Goal: Navigation & Orientation: Find specific page/section

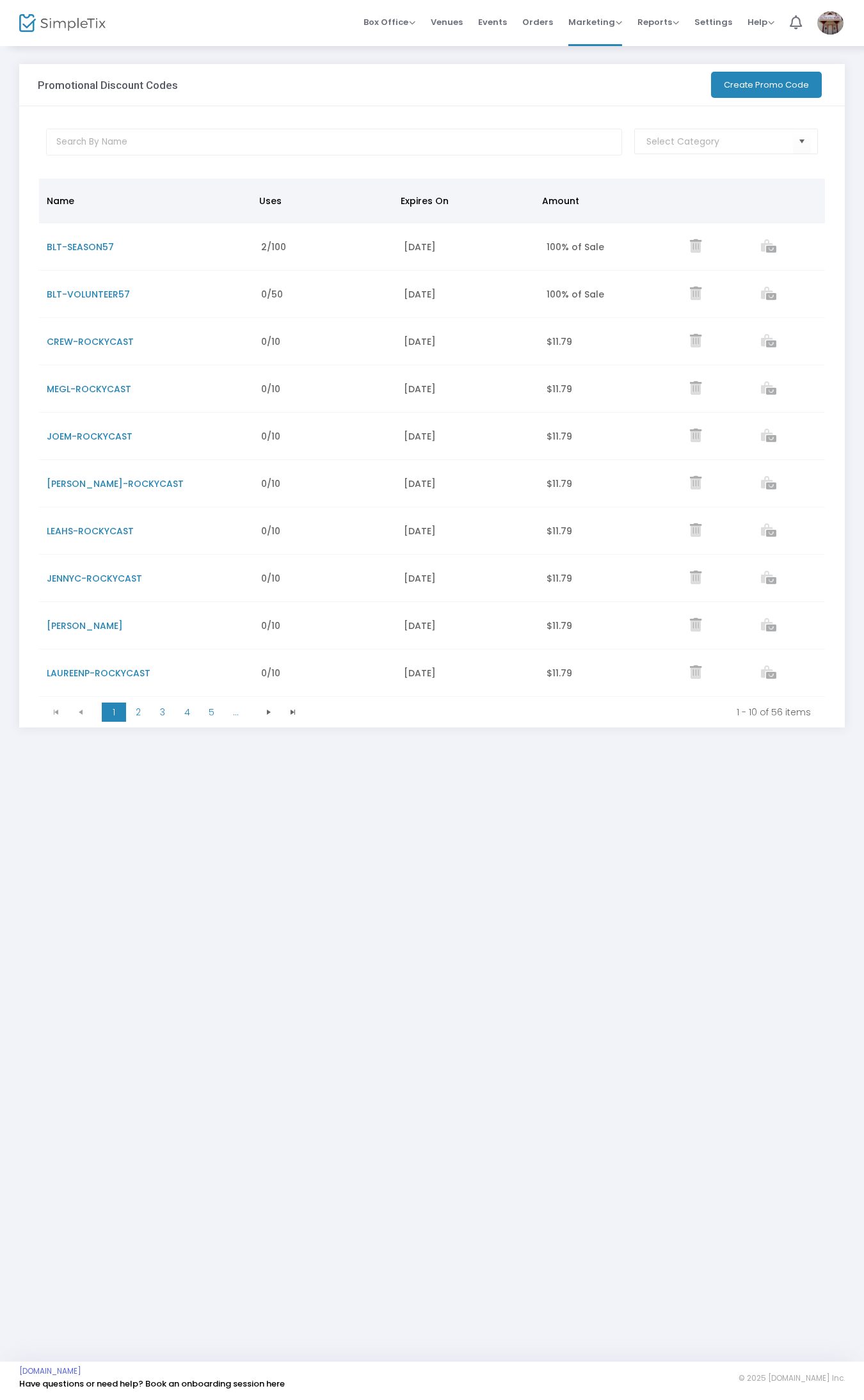
click at [490, 23] on span "Events" at bounding box center [492, 22] width 29 height 32
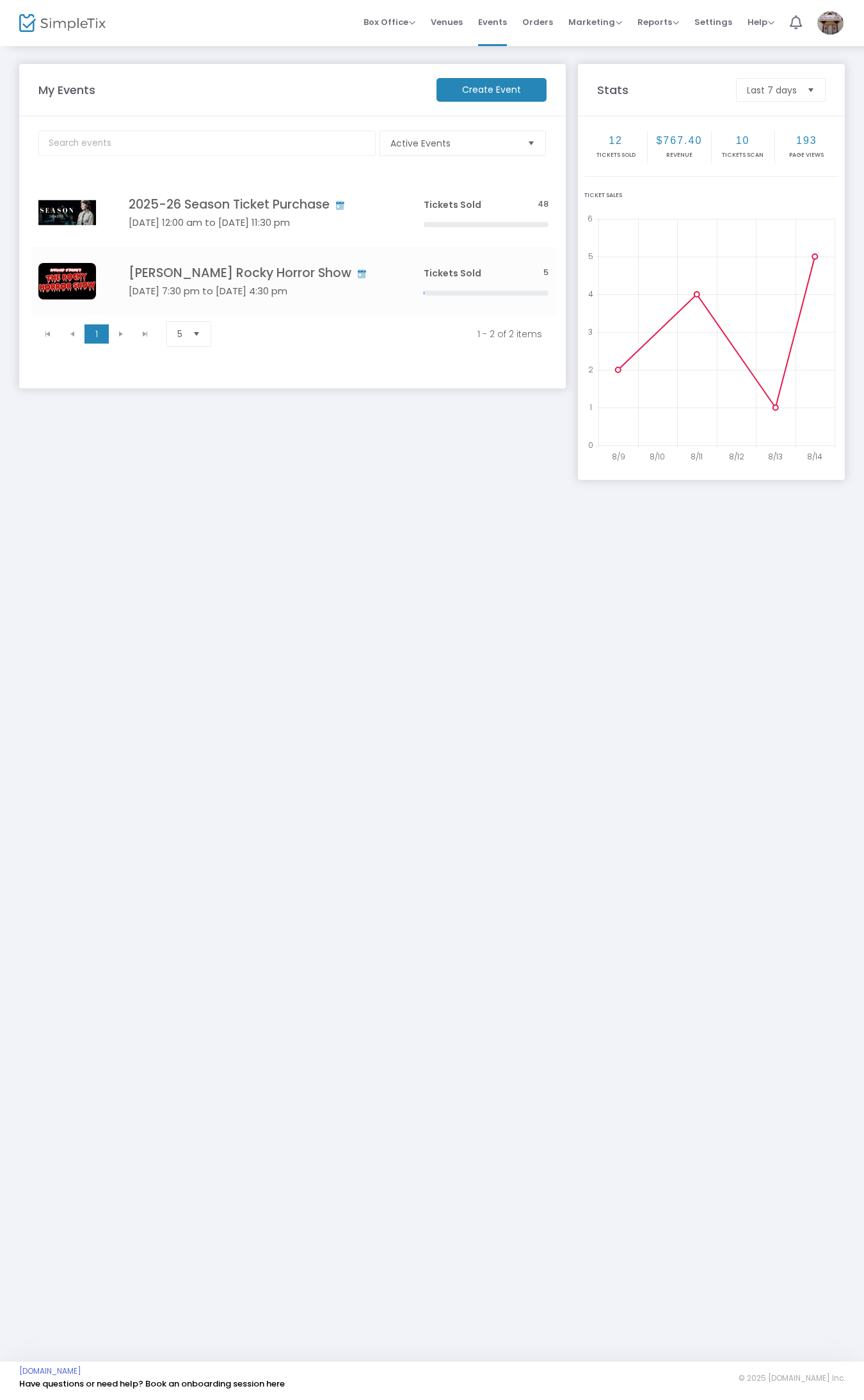
click at [495, 54] on div "My Events Create Event Active Events Event Category Type No section found 2025-…" at bounding box center [432, 272] width 864 height 454
